Goal: Task Accomplishment & Management: Complete application form

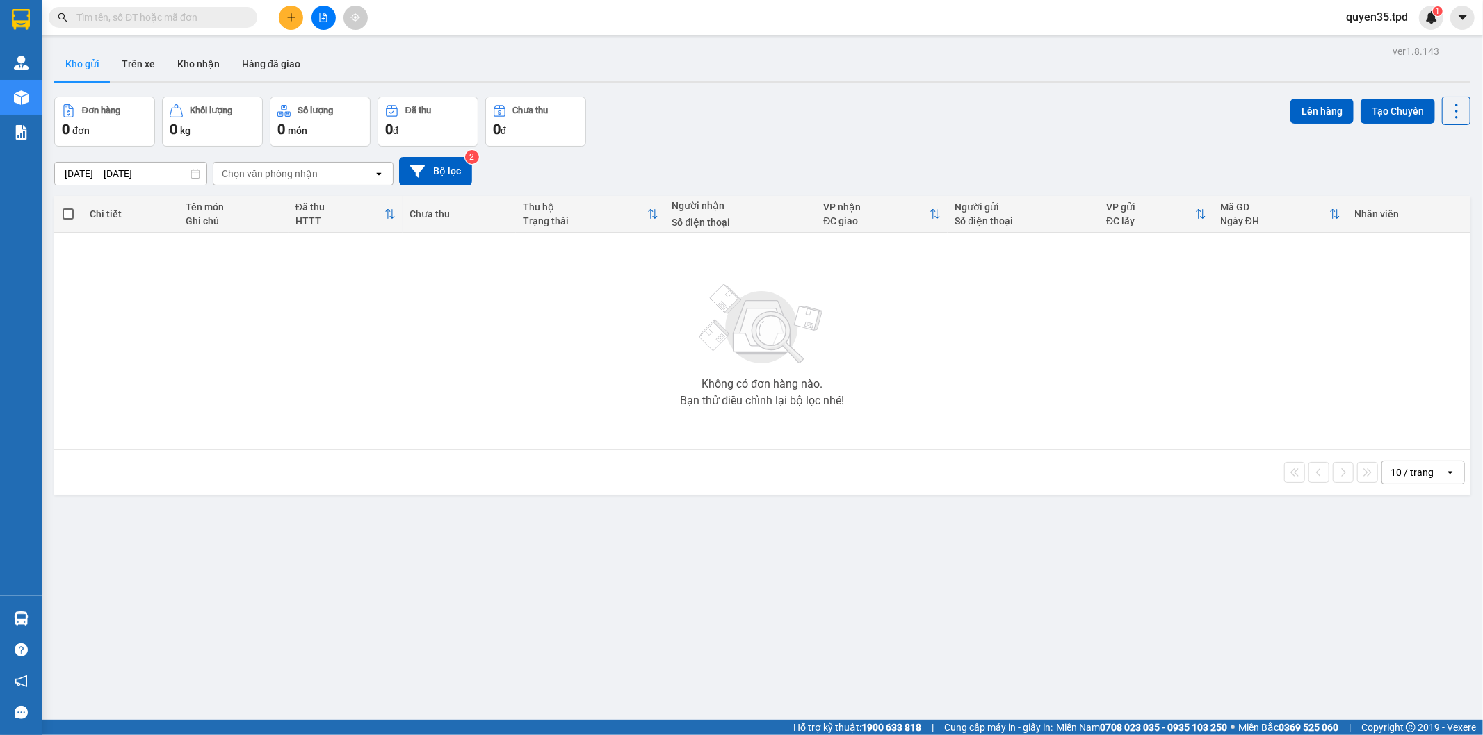
click at [293, 19] on icon "plus" at bounding box center [291, 18] width 10 height 10
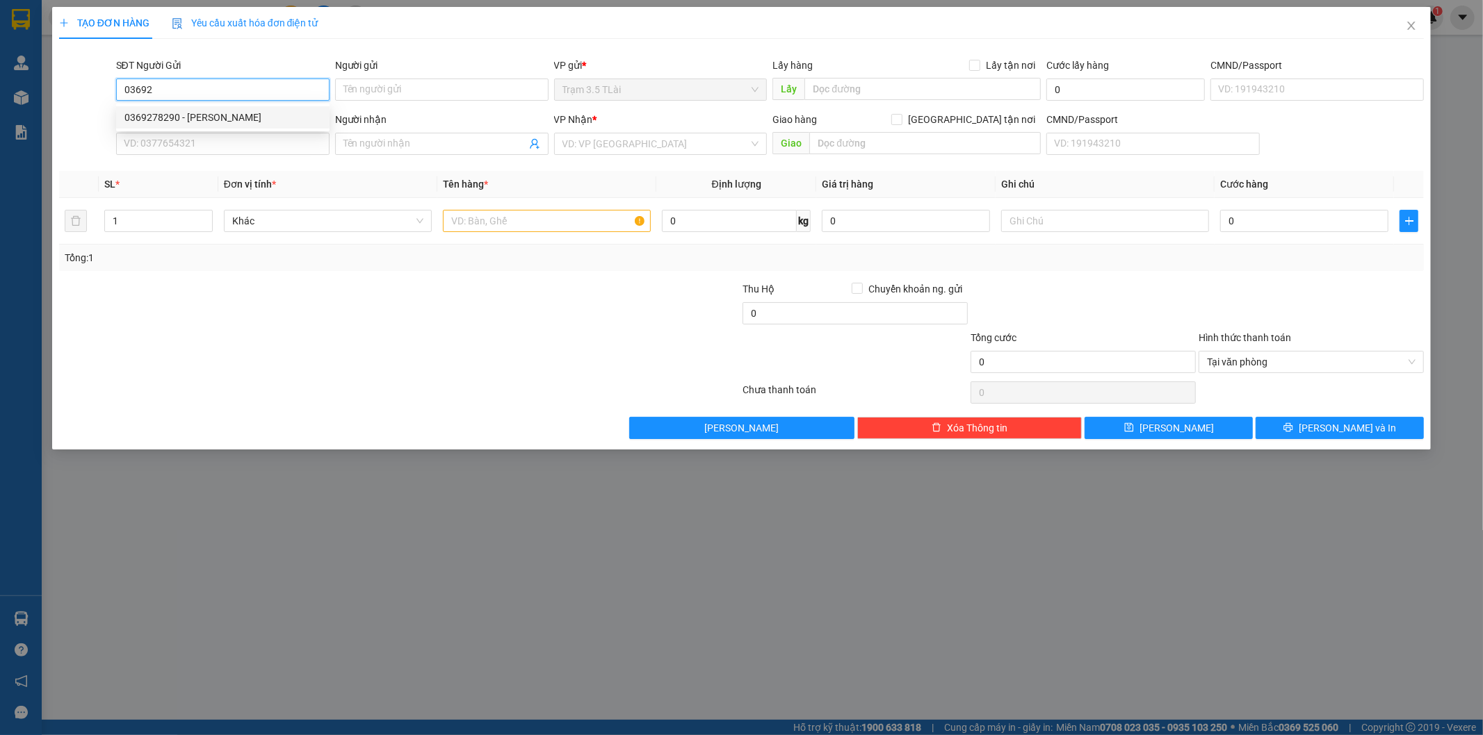
click at [206, 120] on div "0369278290 - [PERSON_NAME]" at bounding box center [222, 117] width 197 height 15
type input "0369278290"
type input "[PERSON_NAME]"
type input "0985525457"
type input "DIỆU"
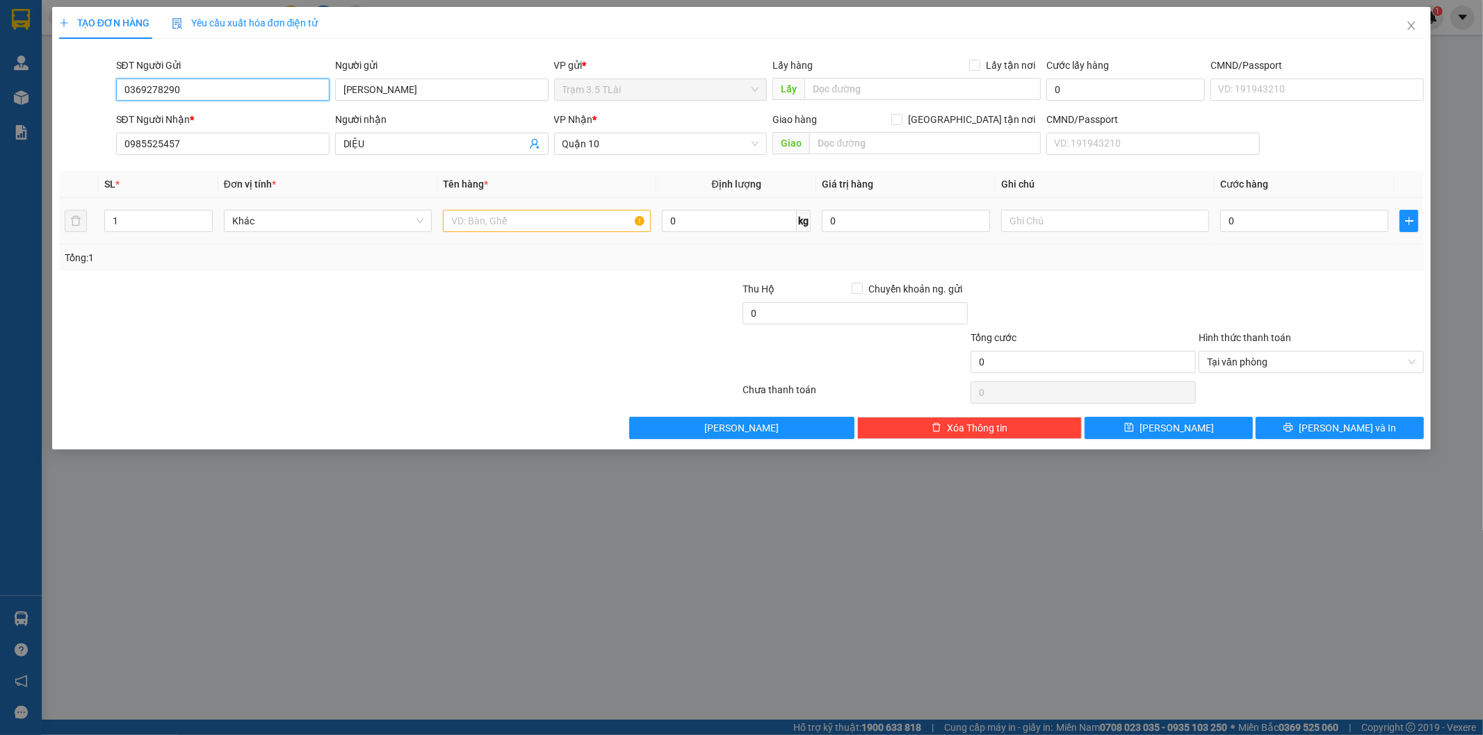
type input "0369278290"
click at [490, 221] on input "text" at bounding box center [547, 221] width 208 height 22
type input "bọc xanh( đồ ăn)"
click at [1315, 218] on input "0" at bounding box center [1304, 221] width 168 height 22
type input "4"
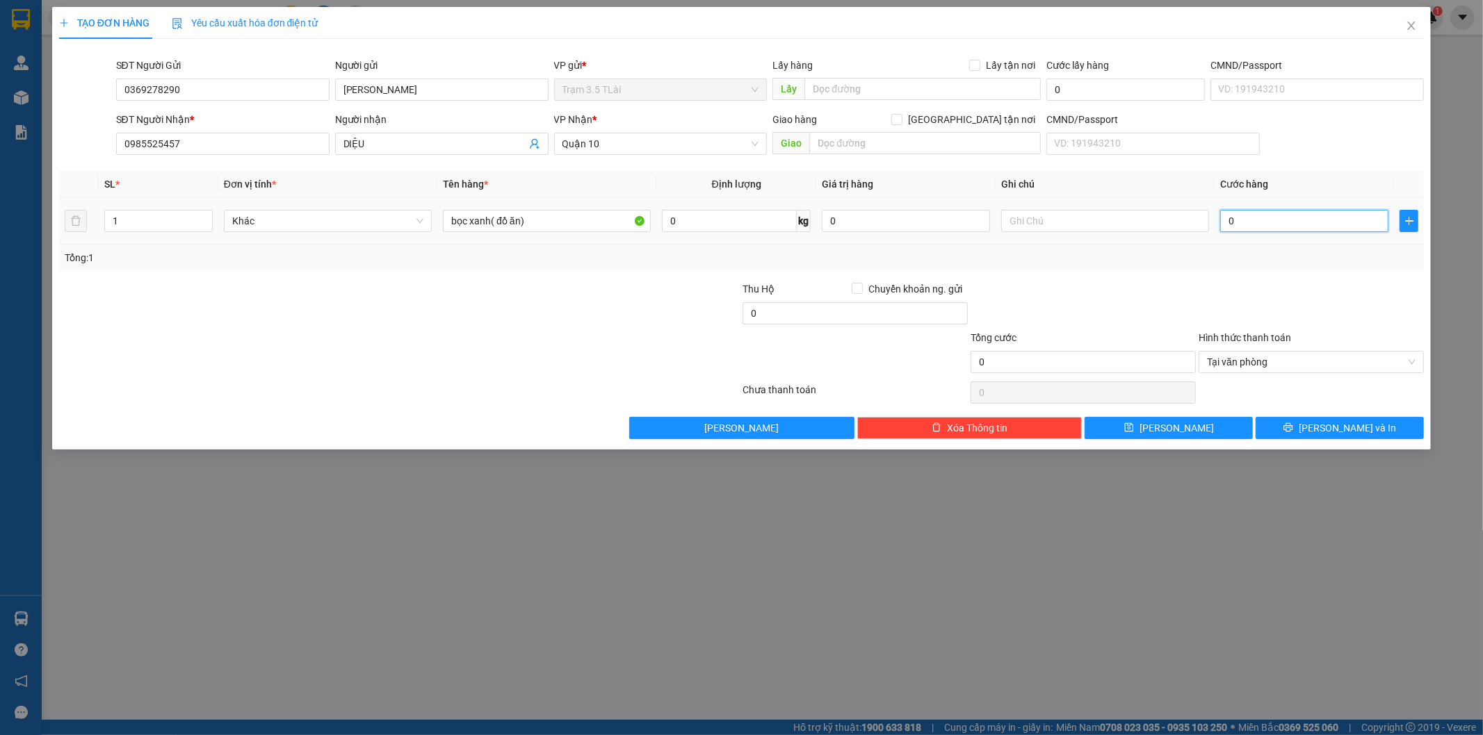
type input "4"
type input "40"
type input "400"
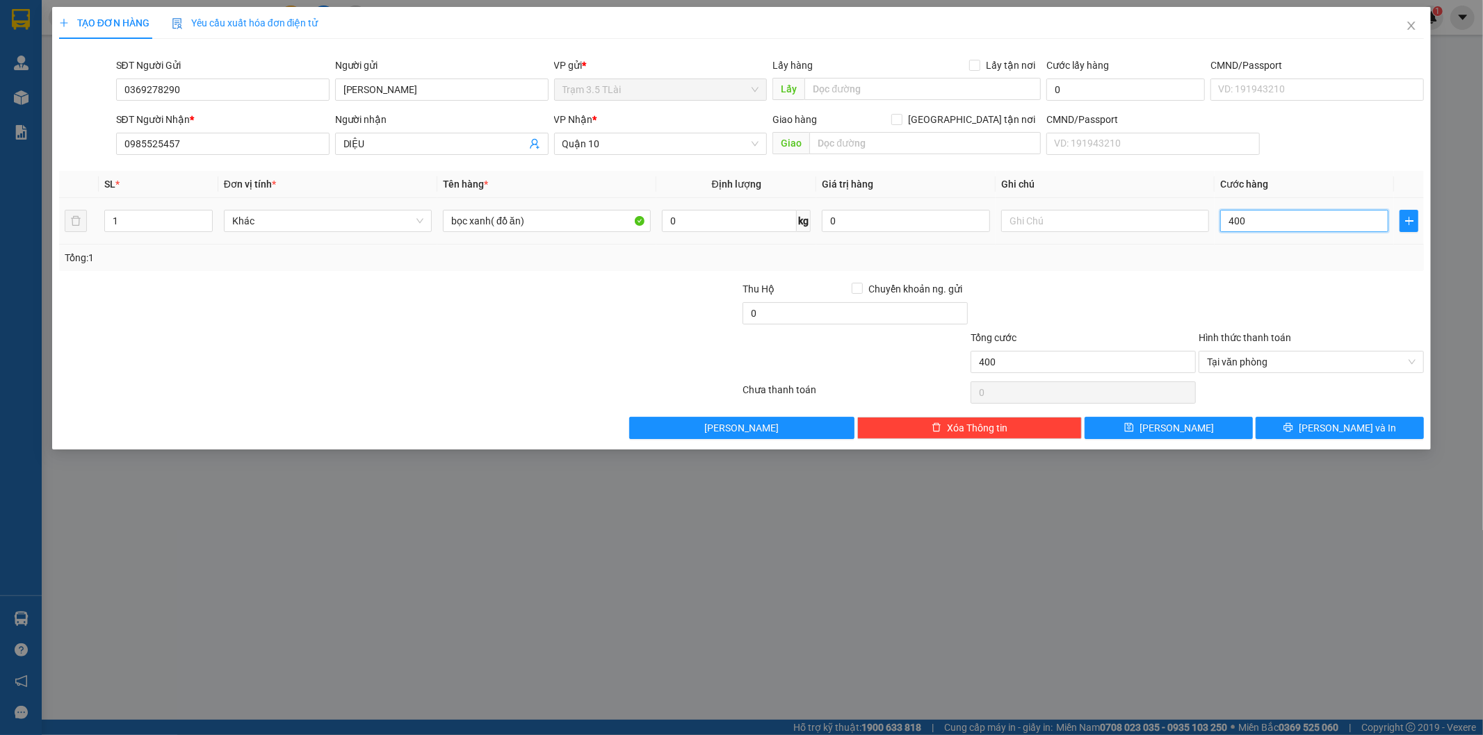
type input "4.000"
type input "40.000"
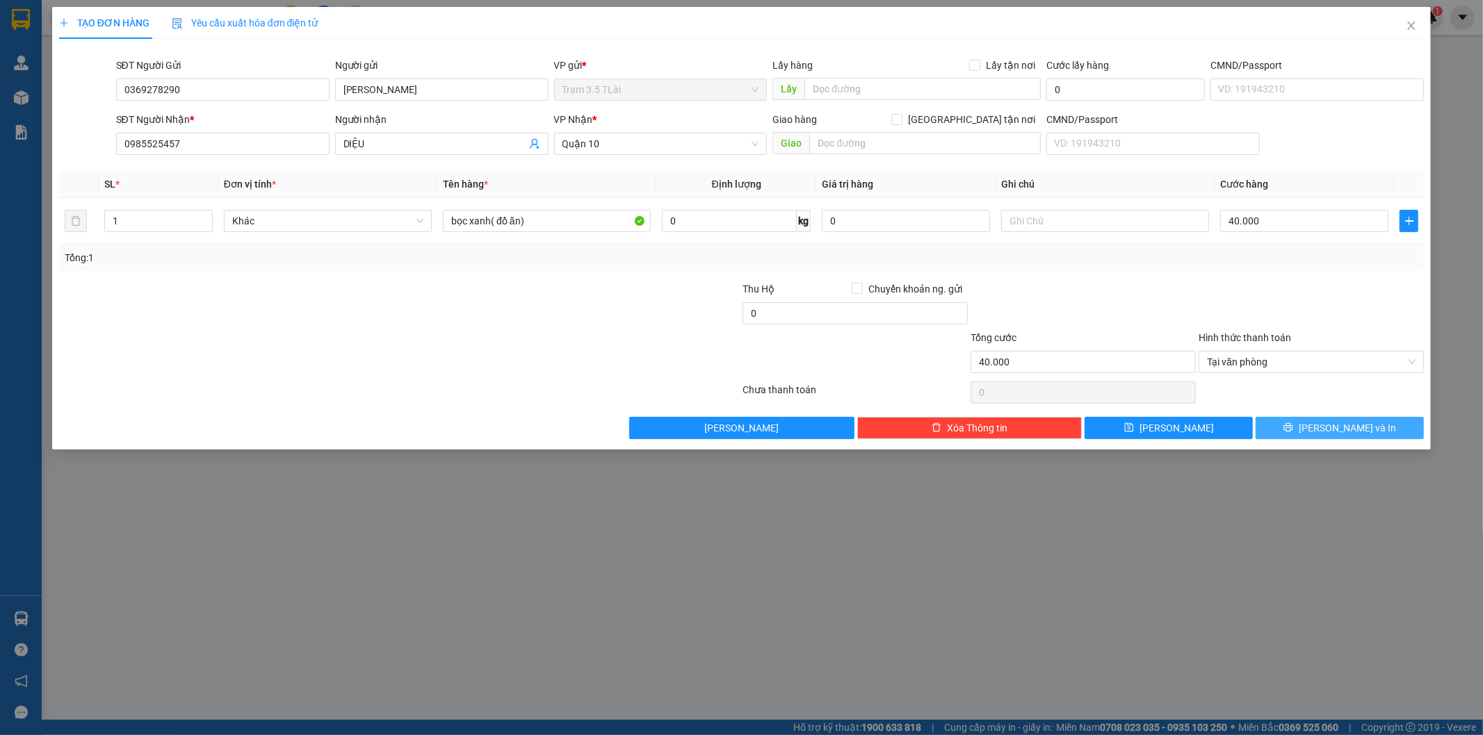
click at [1311, 427] on button "Lưu và In" at bounding box center [1339, 428] width 168 height 22
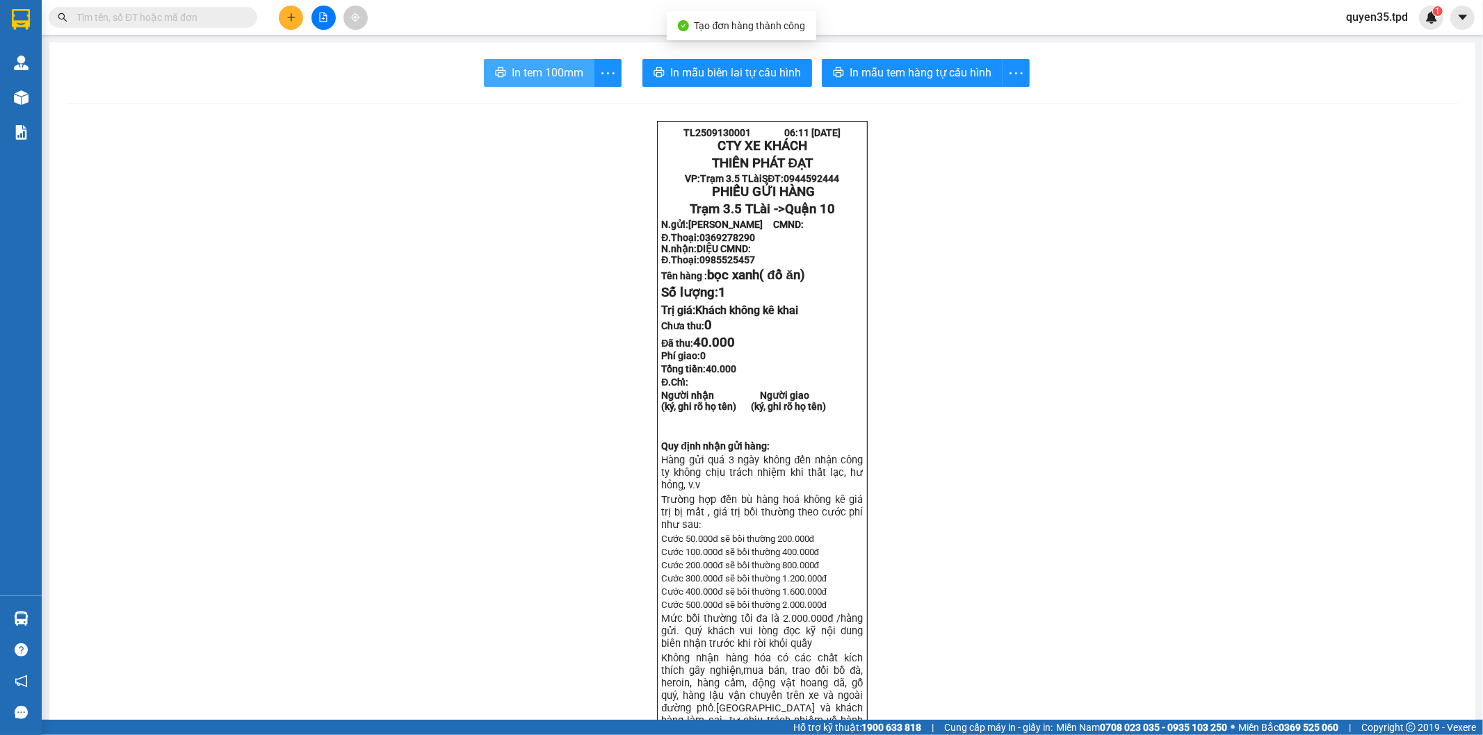
click at [532, 77] on span "In tem 100mm" at bounding box center [548, 72] width 72 height 17
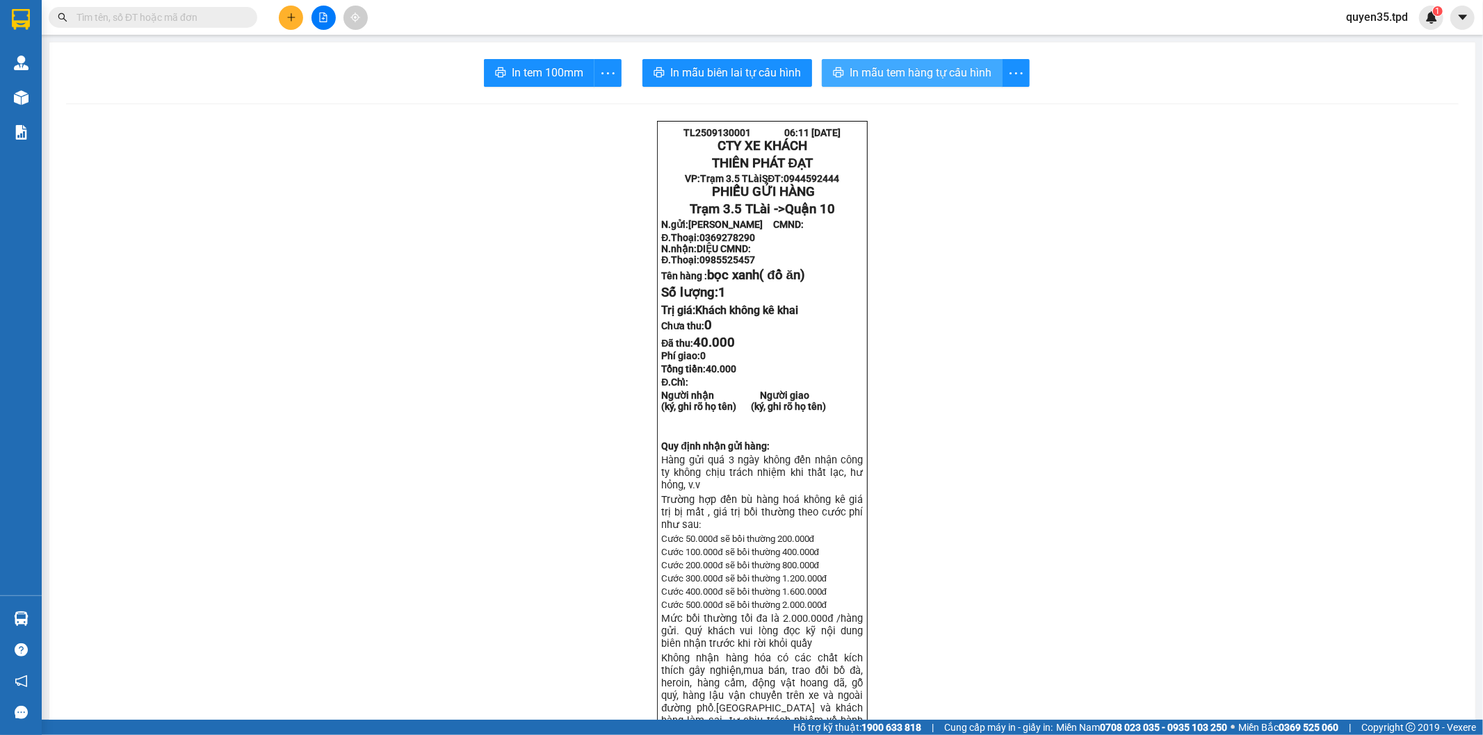
click at [902, 77] on span "In mẫu tem hàng tự cấu hình" at bounding box center [920, 72] width 142 height 17
